Goal: Task Accomplishment & Management: Use online tool/utility

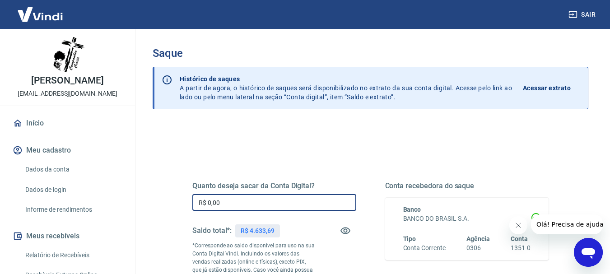
click at [237, 206] on input "R$ 0,00" at bounding box center [274, 202] width 164 height 17
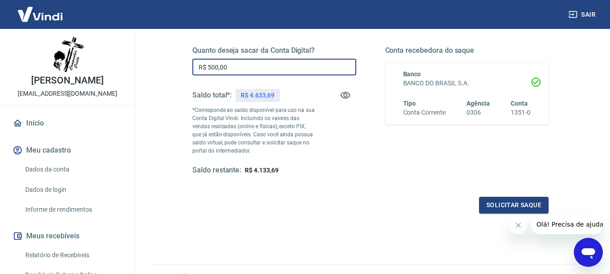
scroll to position [181, 0]
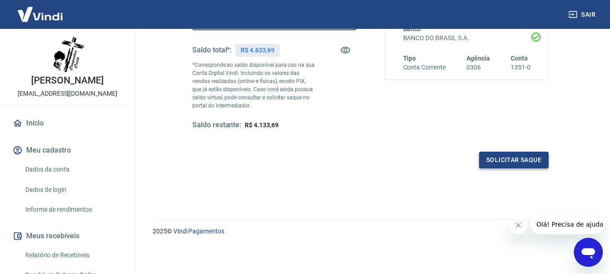
type input "R$ 500,00"
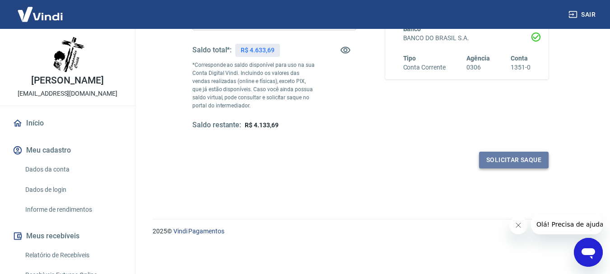
click at [511, 158] on button "Solicitar saque" at bounding box center [514, 160] width 70 height 17
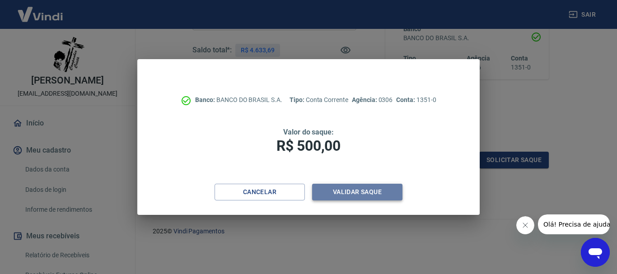
click at [359, 191] on button "Validar saque" at bounding box center [357, 192] width 90 height 17
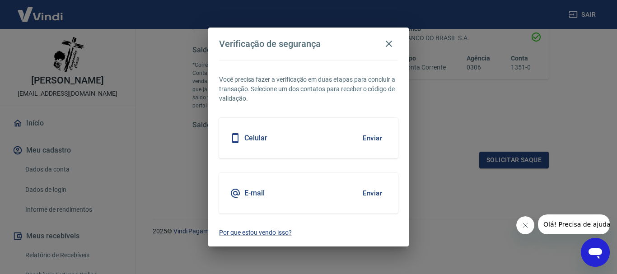
click at [370, 138] on button "Enviar" at bounding box center [372, 138] width 29 height 19
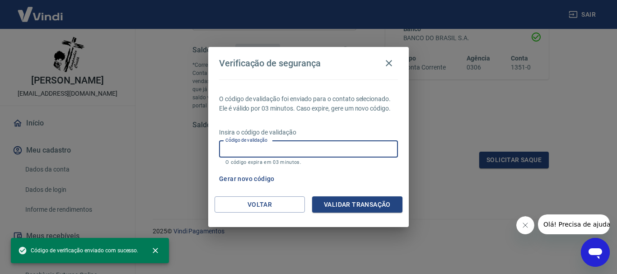
click at [300, 151] on input "Código de validação" at bounding box center [308, 149] width 179 height 17
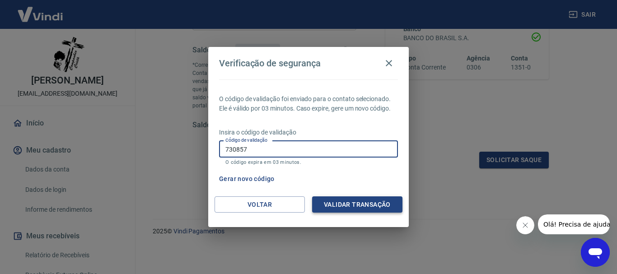
type input "730857"
click at [342, 201] on button "Validar transação" at bounding box center [357, 204] width 90 height 17
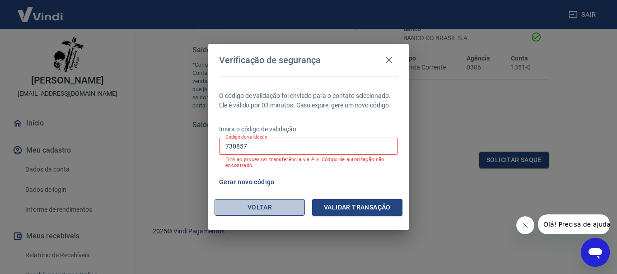
click at [268, 205] on button "Voltar" at bounding box center [259, 207] width 90 height 17
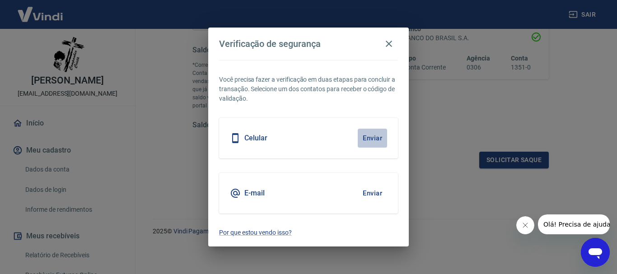
click at [364, 139] on button "Enviar" at bounding box center [372, 138] width 29 height 19
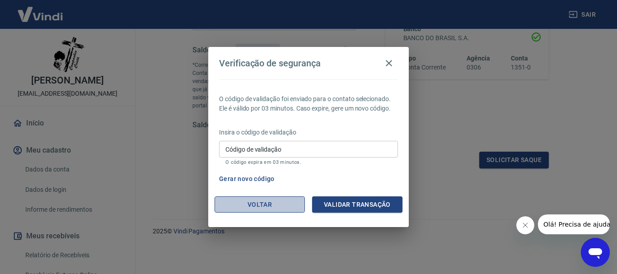
click at [253, 205] on button "Voltar" at bounding box center [259, 204] width 90 height 17
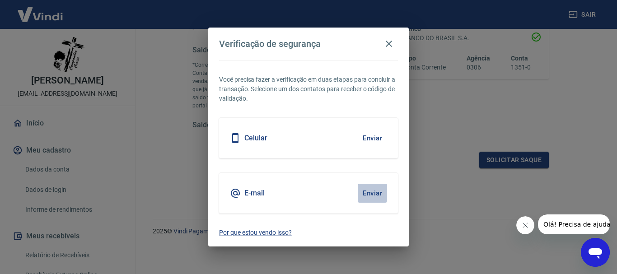
click at [368, 194] on button "Enviar" at bounding box center [372, 193] width 29 height 19
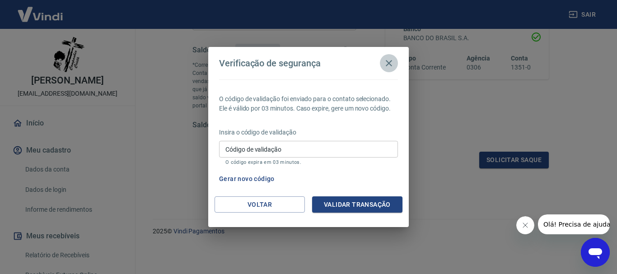
click at [389, 62] on icon "button" at bounding box center [389, 63] width 6 height 6
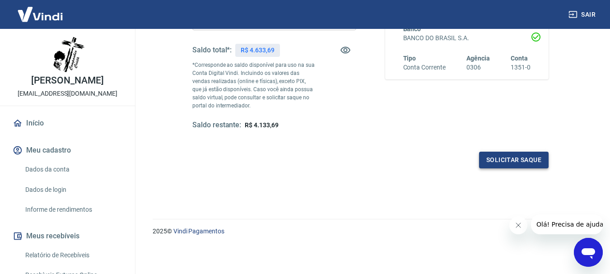
click at [511, 158] on button "Solicitar saque" at bounding box center [514, 160] width 70 height 17
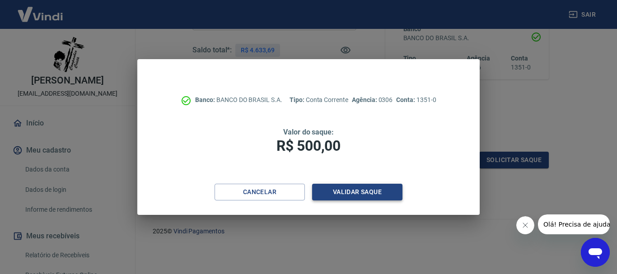
click at [346, 190] on button "Validar saque" at bounding box center [357, 192] width 90 height 17
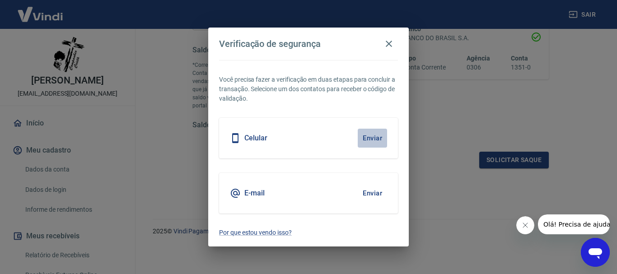
click at [374, 140] on button "Enviar" at bounding box center [372, 138] width 29 height 19
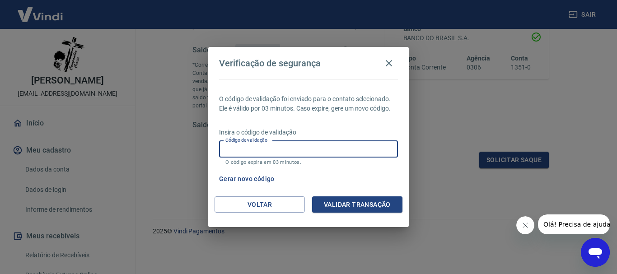
click at [290, 149] on input "Código de validação" at bounding box center [308, 149] width 179 height 17
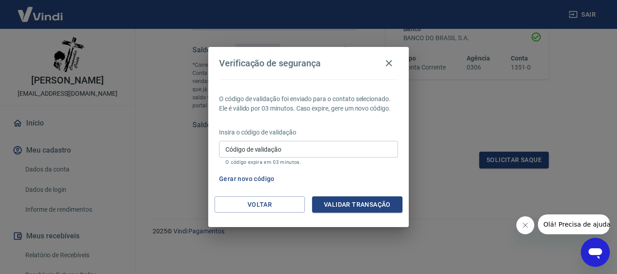
click at [455, 180] on div "Verificação de segurança O código de validação foi enviado para o contato selec…" at bounding box center [308, 137] width 617 height 274
click at [236, 180] on button "Gerar novo código" at bounding box center [246, 179] width 63 height 17
click at [343, 201] on button "Validar transação" at bounding box center [357, 204] width 90 height 17
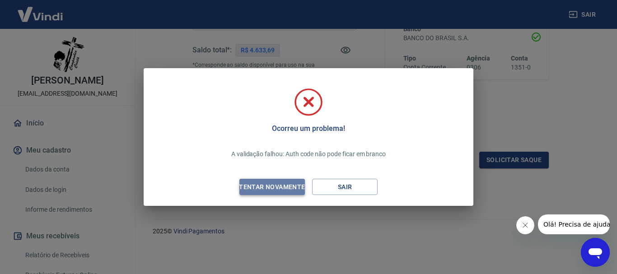
click at [265, 187] on div "Tentar novamente" at bounding box center [272, 187] width 88 height 11
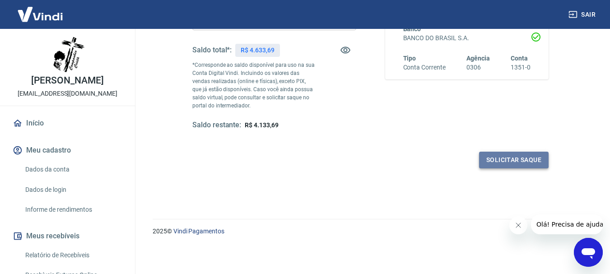
click at [491, 156] on button "Solicitar saque" at bounding box center [514, 160] width 70 height 17
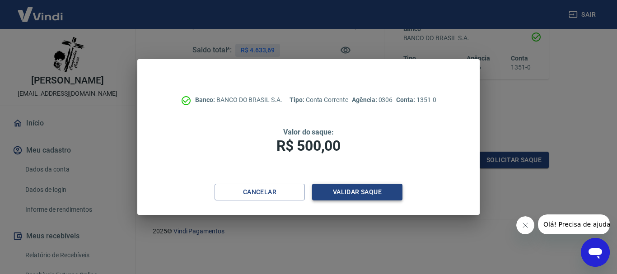
click at [346, 191] on button "Validar saque" at bounding box center [357, 192] width 90 height 17
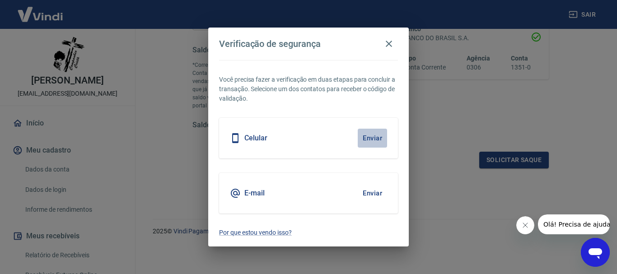
click at [373, 139] on button "Enviar" at bounding box center [372, 138] width 29 height 19
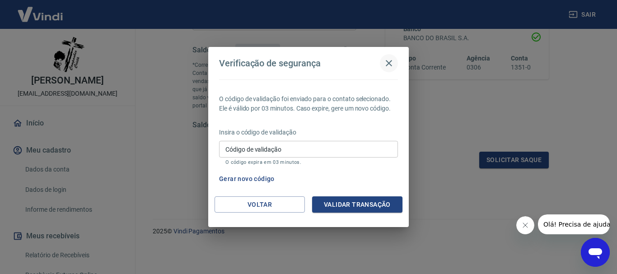
click at [388, 63] on icon "button" at bounding box center [389, 63] width 6 height 6
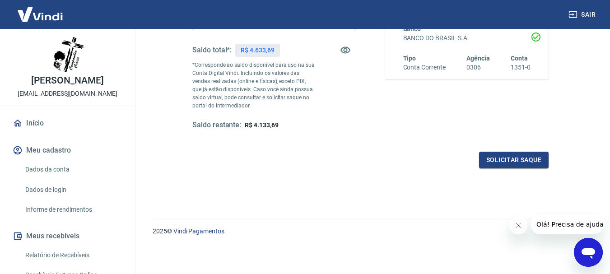
click at [573, 14] on icon "button" at bounding box center [572, 14] width 9 height 9
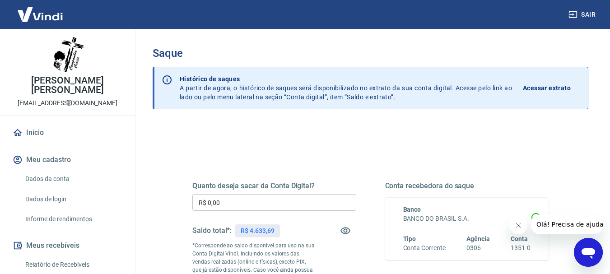
scroll to position [45, 0]
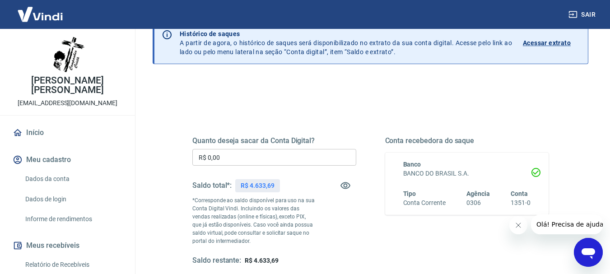
click at [231, 155] on input "R$ 0,00" at bounding box center [274, 157] width 164 height 17
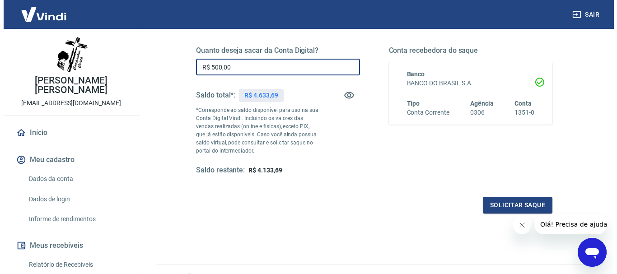
scroll to position [181, 0]
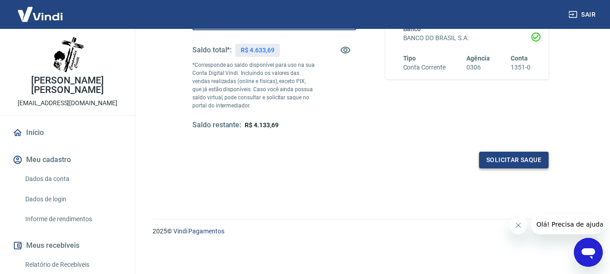
type input "R$ 500,00"
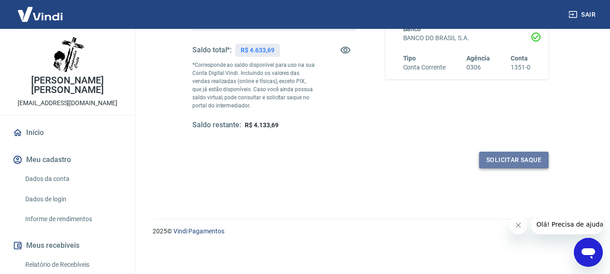
click at [507, 161] on button "Solicitar saque" at bounding box center [514, 160] width 70 height 17
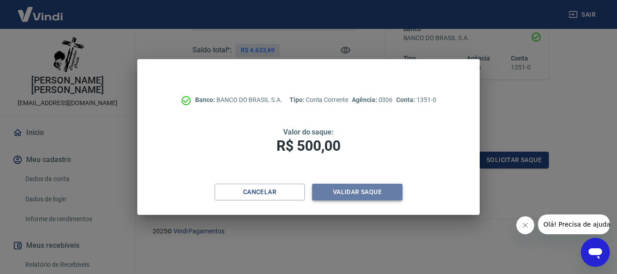
click at [356, 192] on button "Validar saque" at bounding box center [357, 192] width 90 height 17
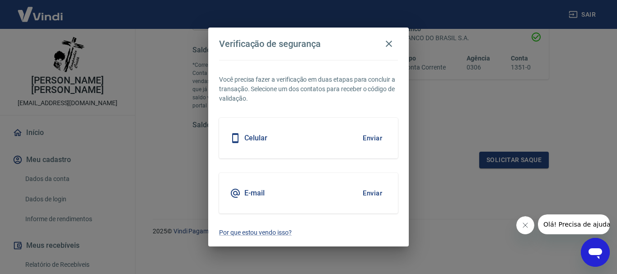
click at [366, 136] on button "Enviar" at bounding box center [372, 138] width 29 height 19
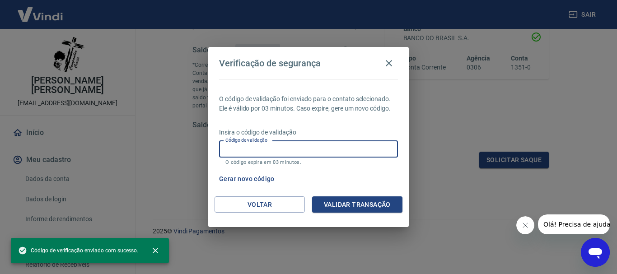
click at [310, 148] on input "Código de validação" at bounding box center [308, 149] width 179 height 17
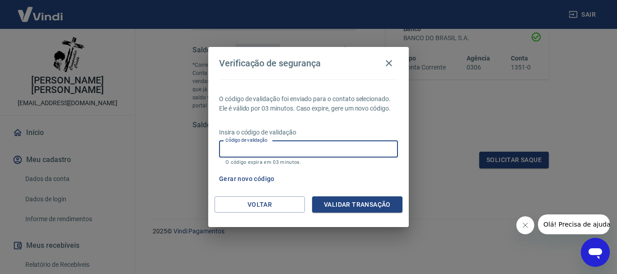
click at [454, 201] on div "Verificação de segurança O código de validação foi enviado para o contato selec…" at bounding box center [308, 137] width 617 height 274
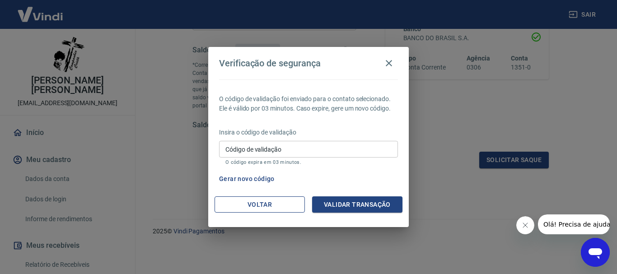
click at [254, 202] on button "Voltar" at bounding box center [259, 204] width 90 height 17
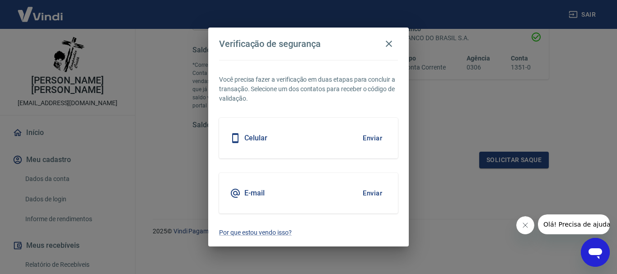
click at [372, 193] on button "Enviar" at bounding box center [372, 193] width 29 height 19
